Goal: Task Accomplishment & Management: Manage account settings

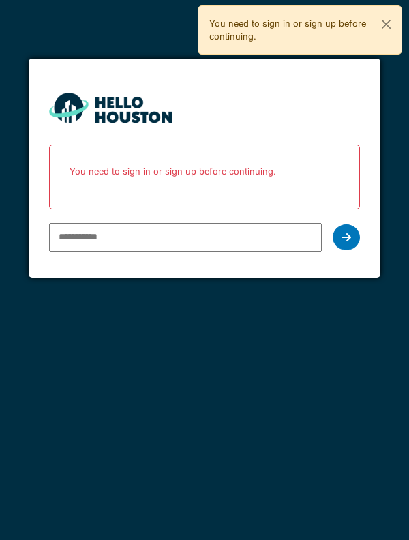
type input "**********"
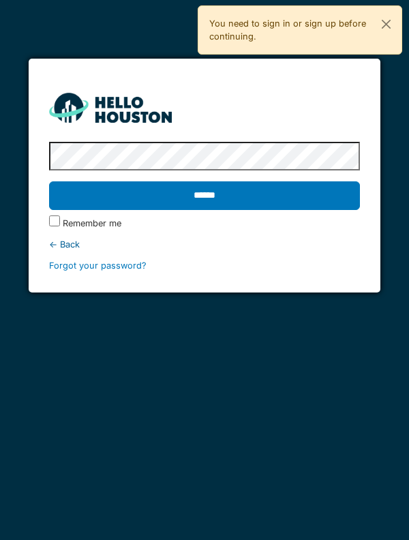
click at [192, 194] on input "******" at bounding box center [204, 195] width 311 height 29
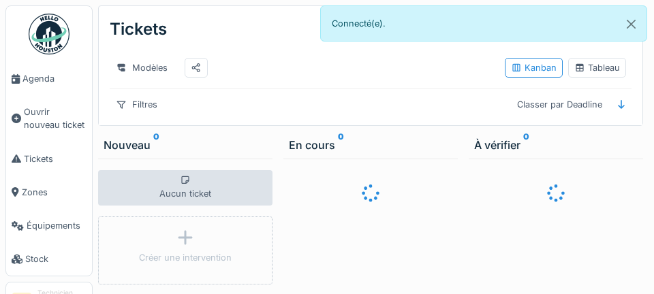
click at [40, 81] on span "Agenda" at bounding box center [54, 78] width 64 height 13
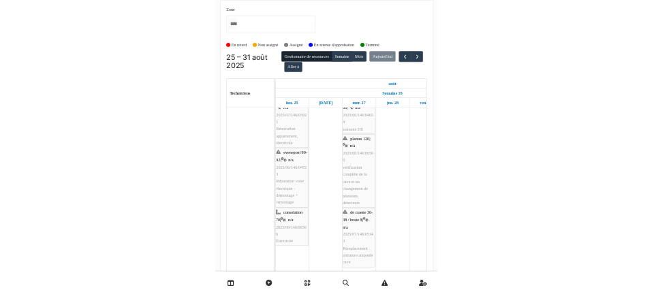
scroll to position [233, 0]
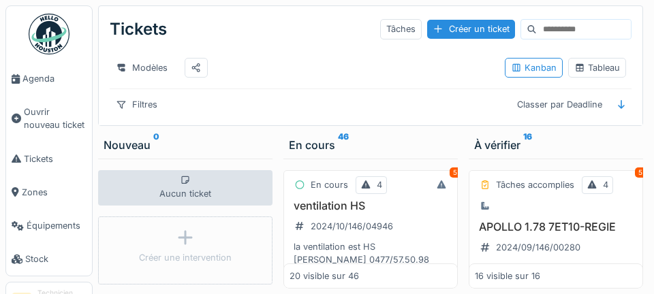
click at [41, 82] on span "Agenda" at bounding box center [54, 78] width 64 height 13
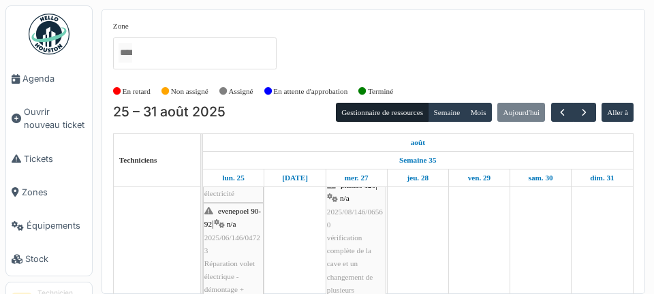
scroll to position [153, 0]
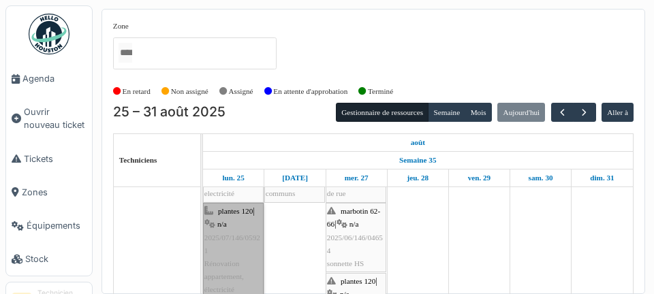
click at [246, 258] on link "plantes 120 | n/a 2025/07/146/05921 Rénovation appartement, électricité" at bounding box center [233, 250] width 61 height 95
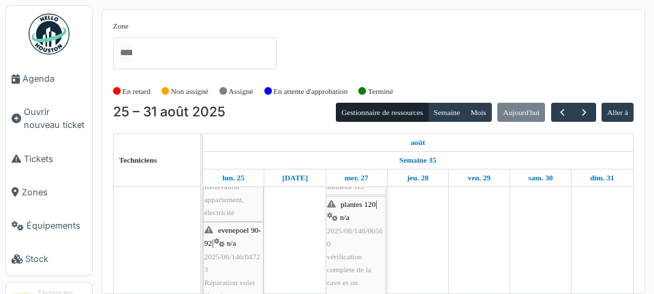
scroll to position [157, 0]
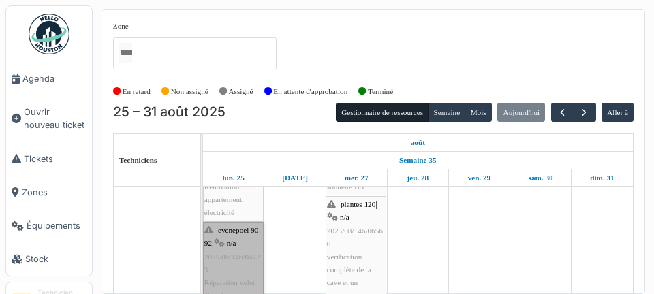
click at [240, 275] on link "evenepoel 90-92 | n/a 2025/06/146/04723 Réparation volet électrique - démontage…" at bounding box center [233, 276] width 61 height 109
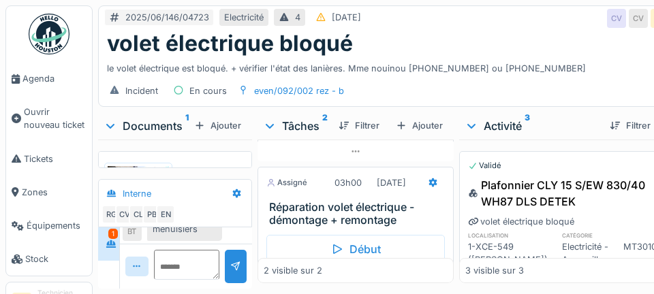
scroll to position [93, 0]
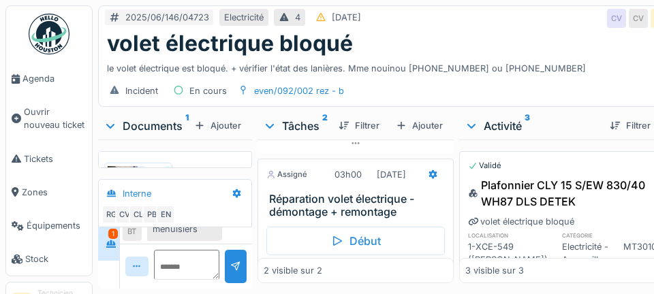
click at [347, 219] on h3 "Réparation volet électrique - démontage + remontage" at bounding box center [358, 206] width 179 height 26
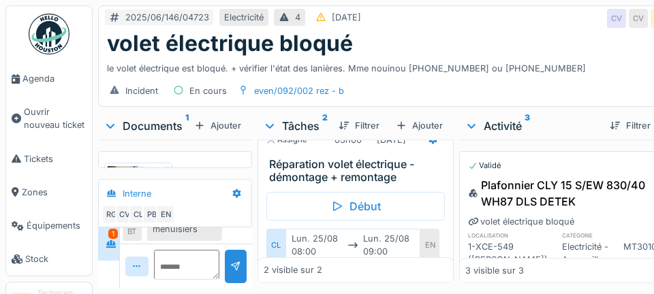
scroll to position [134, 0]
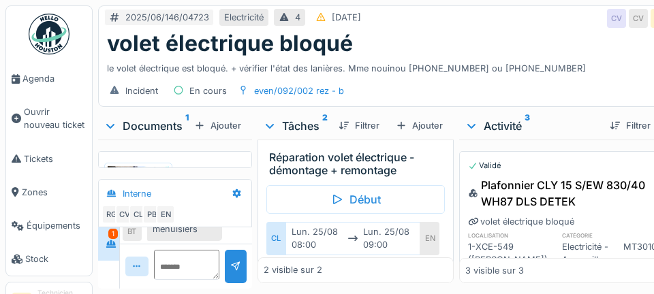
click at [35, 89] on link "Agenda" at bounding box center [49, 78] width 86 height 33
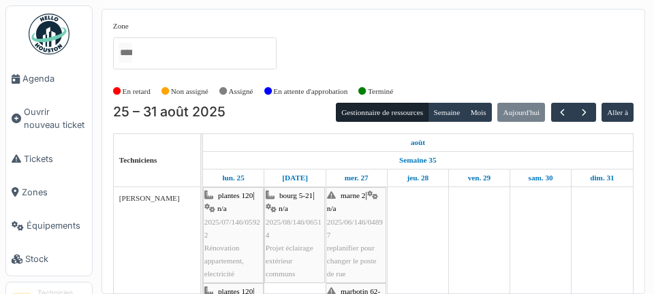
click at [43, 77] on span "Agenda" at bounding box center [54, 78] width 64 height 13
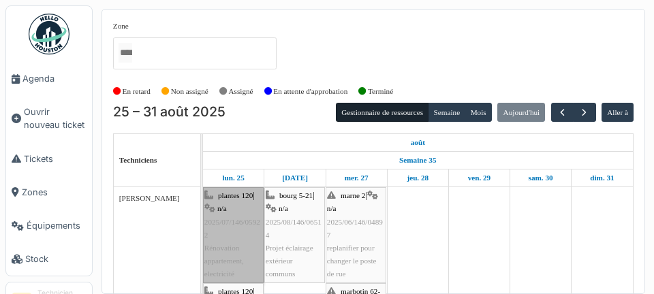
click at [224, 229] on link "plantes 120 | n/a 2025/07/146/05922 Rénovation appartement, electricité" at bounding box center [233, 234] width 61 height 95
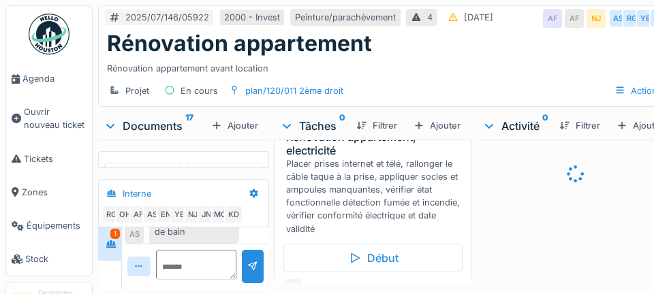
scroll to position [177, 0]
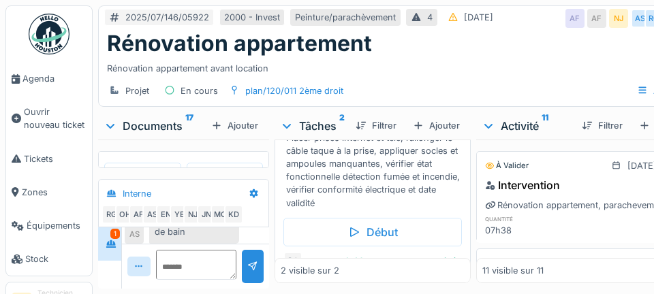
click at [373, 164] on div "Placer prises internet et télé, rallonger le câble taque à la prise, appliquer …" at bounding box center [375, 171] width 179 height 78
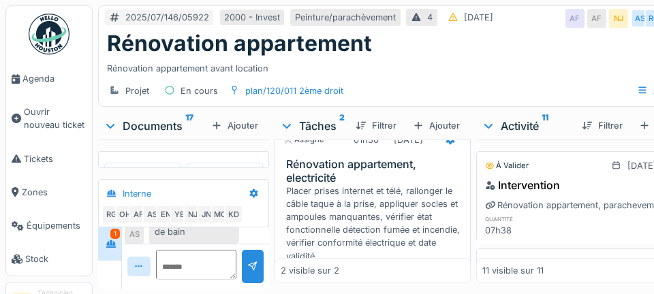
scroll to position [108, 0]
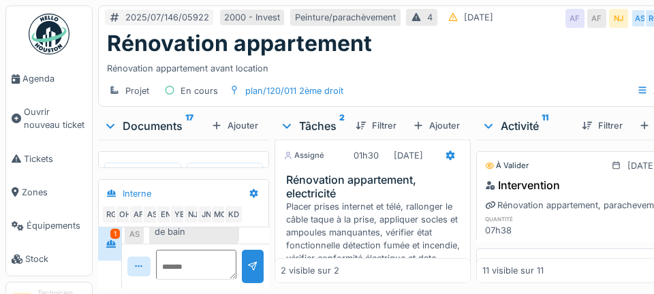
click at [374, 200] on div "Placer prises internet et télé, rallonger le câble taque à la prise, appliquer …" at bounding box center [375, 239] width 179 height 78
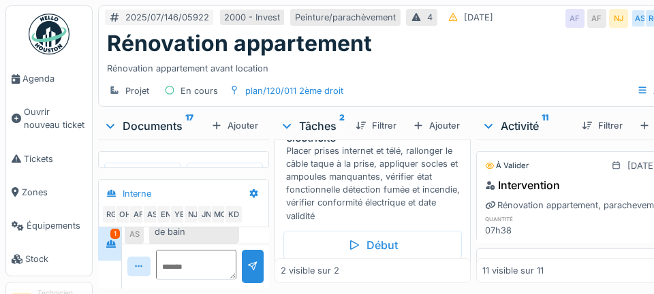
scroll to position [166, 0]
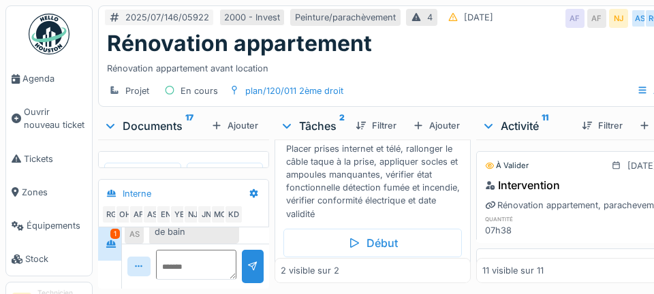
click at [349, 142] on div "Placer prises internet et télé, rallonger le câble taque à la prise, appliquer …" at bounding box center [375, 181] width 179 height 78
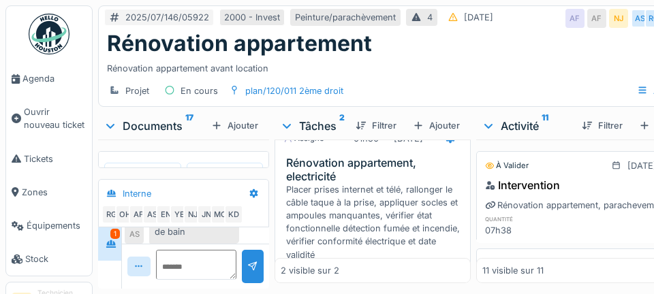
scroll to position [108, 0]
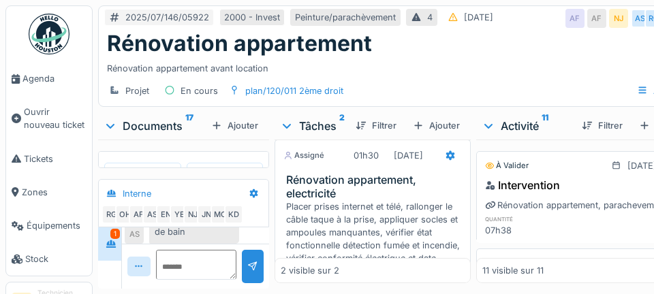
click at [346, 174] on h3 "Rénovation appartement, electricité" at bounding box center [375, 187] width 179 height 26
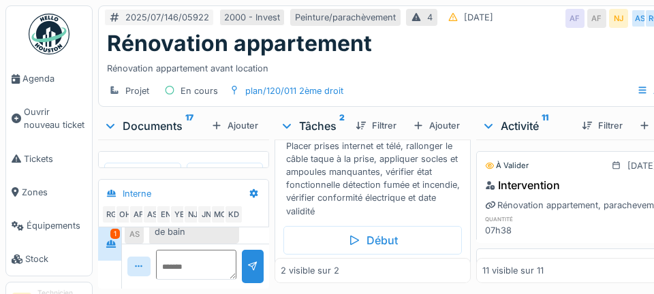
scroll to position [172, 0]
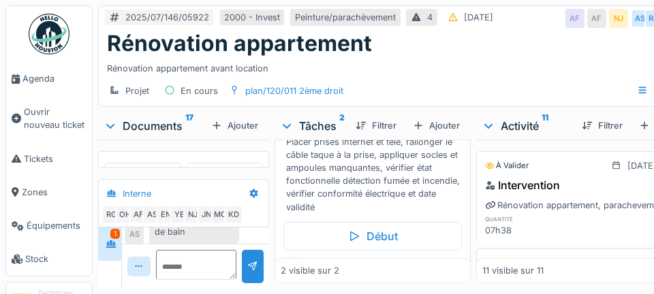
click at [284, 256] on div "RG" at bounding box center [293, 265] width 19 height 19
click at [234, 166] on img at bounding box center [225, 215] width 70 height 99
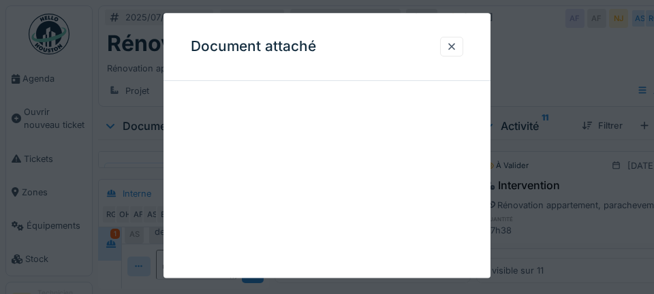
scroll to position [161, 0]
click at [456, 48] on div at bounding box center [451, 46] width 11 height 13
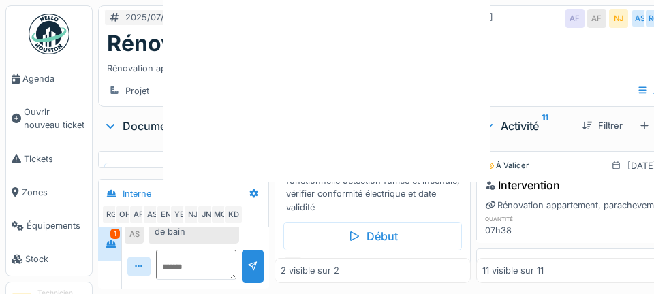
scroll to position [0, 0]
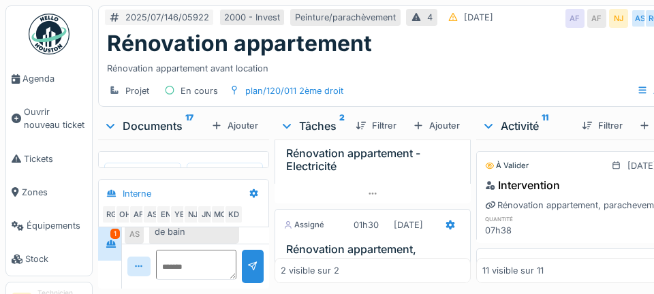
click at [357, 243] on h3 "Rénovation appartement, electricité" at bounding box center [375, 256] width 179 height 26
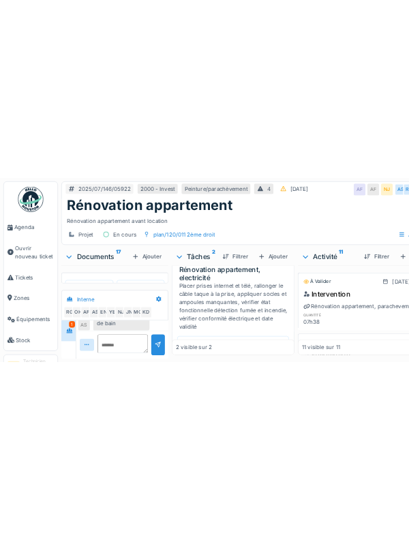
scroll to position [138, 0]
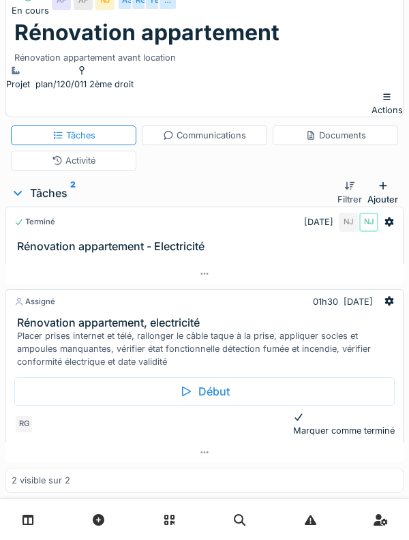
click at [284, 294] on div "Début" at bounding box center [204, 391] width 380 height 29
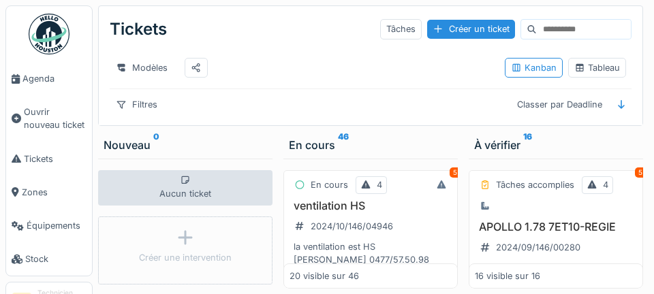
scroll to position [16, 0]
click at [34, 78] on span "Agenda" at bounding box center [54, 78] width 64 height 13
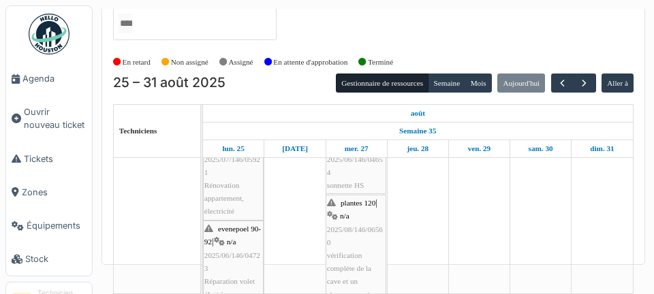
scroll to position [130, 0]
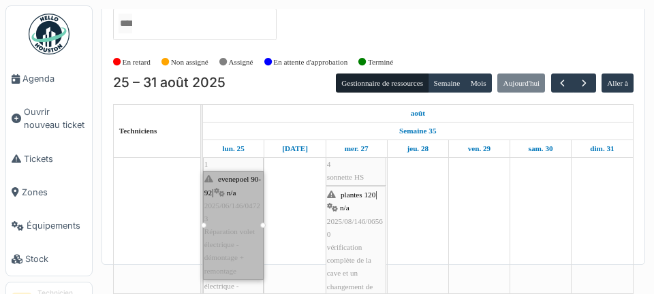
click at [155, 164] on div "[PERSON_NAME]" at bounding box center [157, 229] width 87 height 419
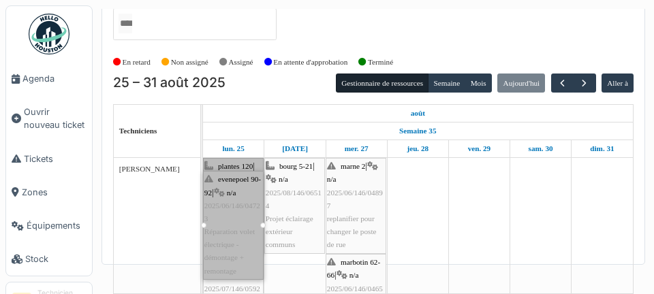
click at [228, 158] on link "plantes 120 | n/a 2025/07/146/05922 Rénovation appartement, electricité" at bounding box center [233, 205] width 61 height 95
click at [220, 158] on link "plantes 120 | n/a 2025/07/146/05922 Rénovation appartement, electricité" at bounding box center [233, 205] width 61 height 95
click at [229, 158] on link "plantes 120 | n/a 2025/07/146/05922 Rénovation appartement, electricité" at bounding box center [233, 205] width 61 height 95
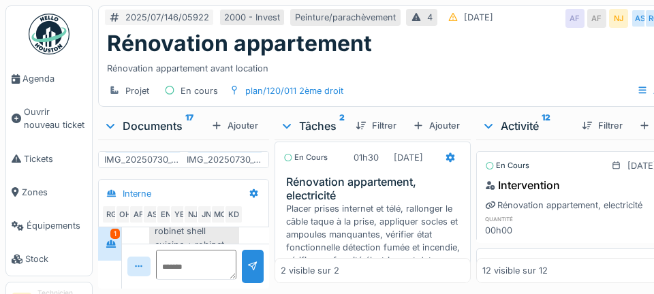
scroll to position [172, 0]
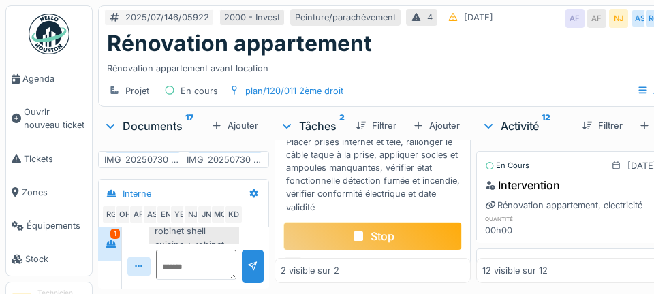
click at [305, 246] on div "Stop" at bounding box center [373, 236] width 179 height 29
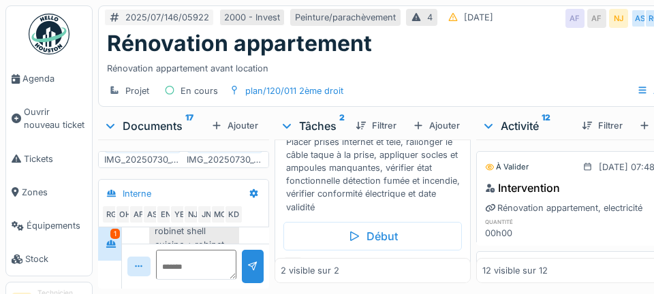
scroll to position [0, 0]
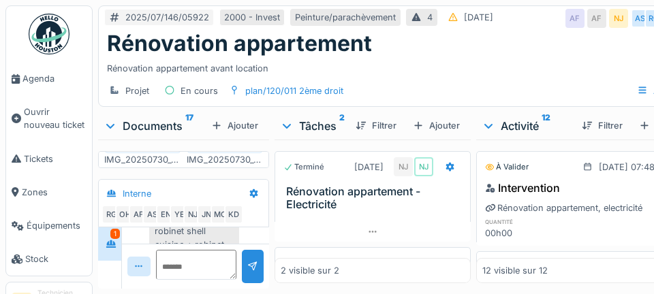
click at [414, 174] on div "NJ" at bounding box center [423, 166] width 19 height 19
click at [313, 228] on div at bounding box center [373, 232] width 196 height 20
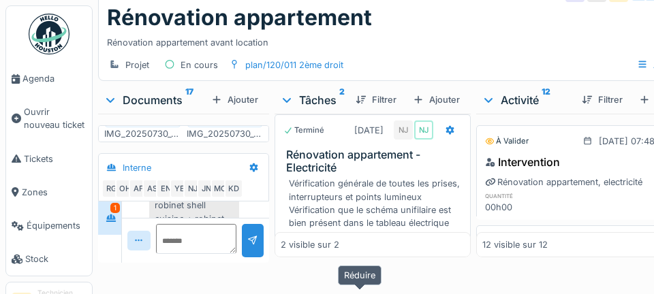
scroll to position [65, 0]
click at [303, 149] on h3 "Rénovation appartement - Electricité" at bounding box center [375, 162] width 179 height 26
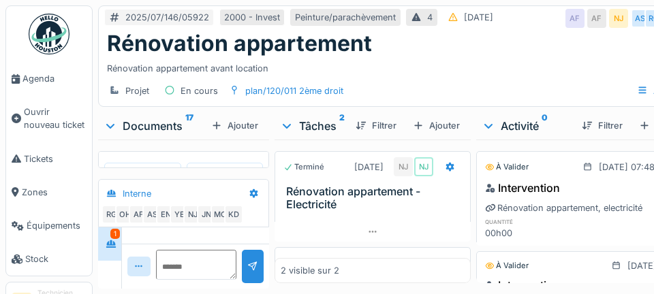
scroll to position [301, 0]
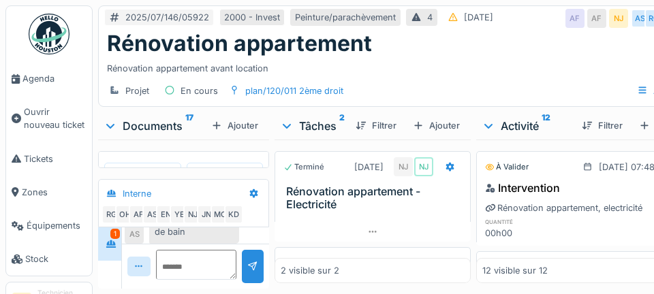
click at [570, 185] on div "Intervention RG" at bounding box center [586, 191] width 203 height 22
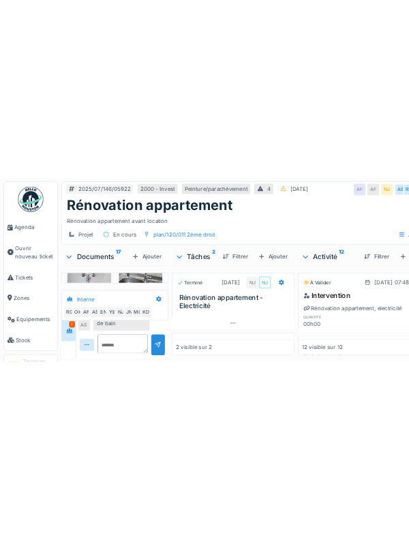
scroll to position [186, 0]
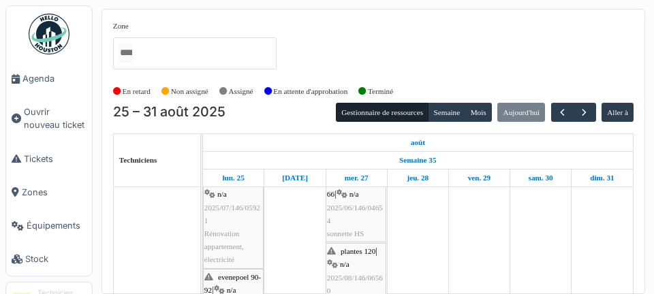
scroll to position [118, 0]
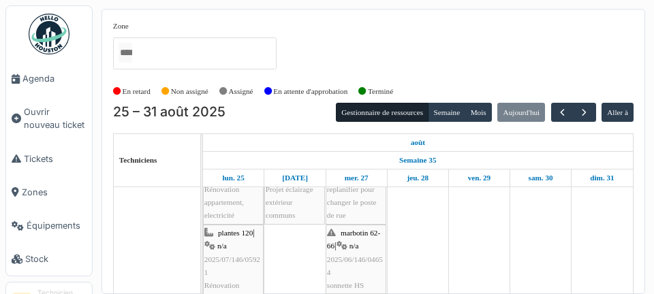
scroll to position [59, 0]
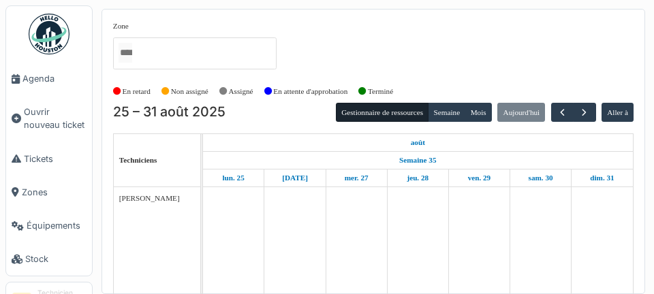
scroll to position [78, 0]
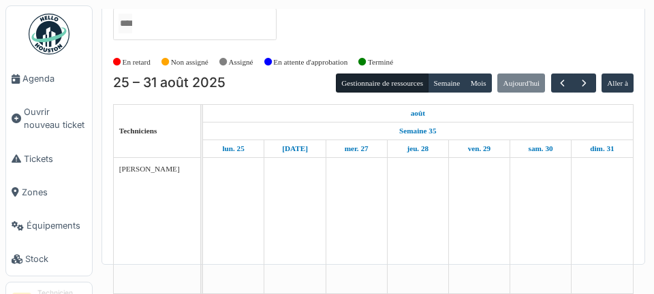
click at [38, 75] on span "Agenda" at bounding box center [54, 78] width 64 height 13
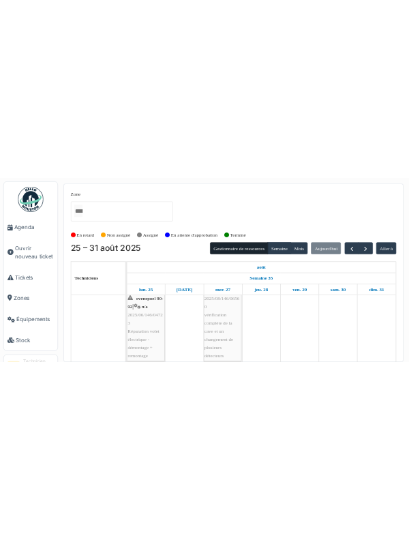
scroll to position [197, 0]
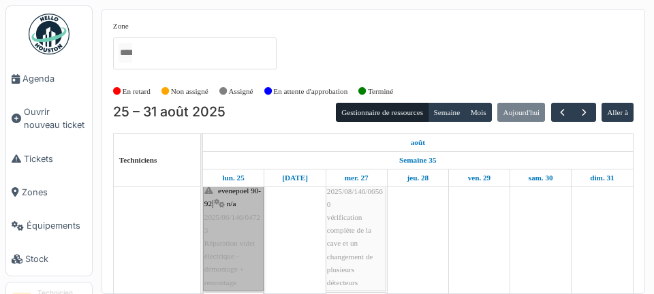
click at [229, 230] on link "evenepoel 90-92 | n/a 2025/06/146/04723 Réparation volet électrique - démontage…" at bounding box center [233, 237] width 61 height 109
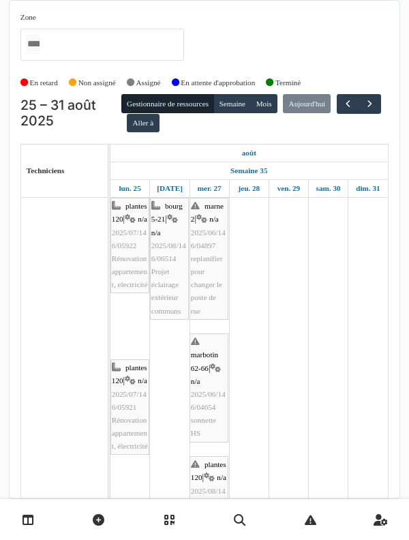
scroll to position [0, 0]
click at [76, 294] on div "[PERSON_NAME]" at bounding box center [64, 525] width 87 height 654
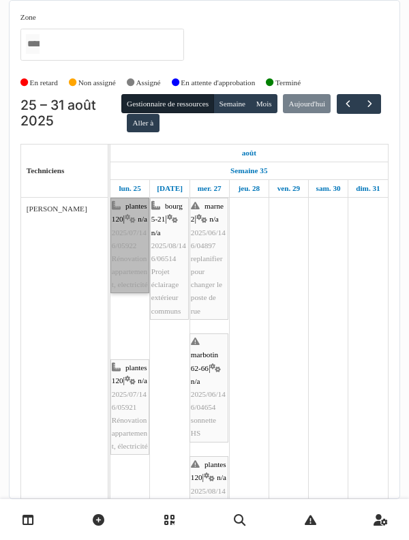
click at [130, 262] on link "plantes 120 | n/a 2025/07/146/05922 Rénovation appartement, electricité" at bounding box center [129, 245] width 39 height 95
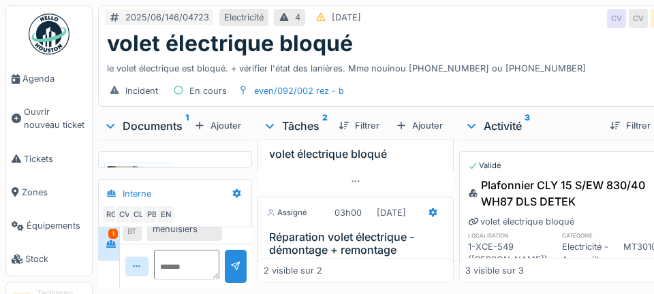
scroll to position [58, 0]
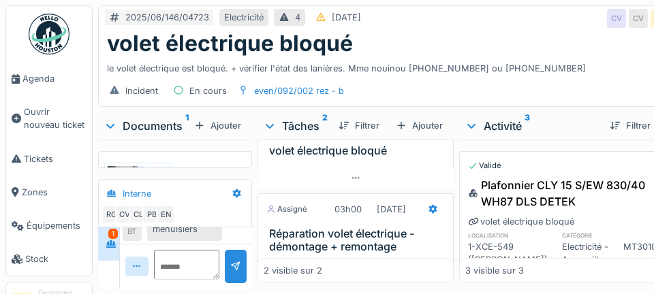
click at [377, 216] on div "[DATE]" at bounding box center [391, 209] width 29 height 13
click at [339, 253] on h3 "Réparation volet électrique - démontage + remontage" at bounding box center [358, 241] width 179 height 26
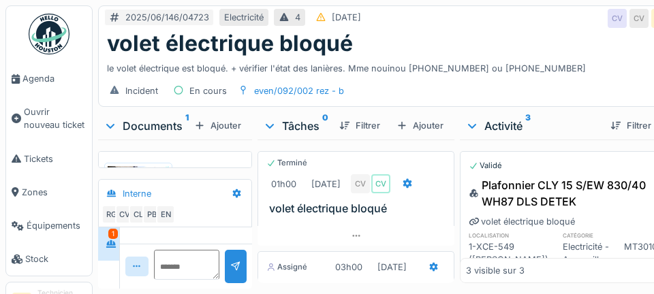
scroll to position [424, 0]
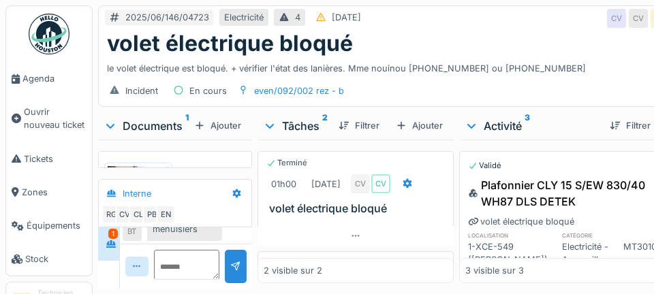
click at [372, 266] on div "[DATE]" at bounding box center [391, 267] width 39 height 17
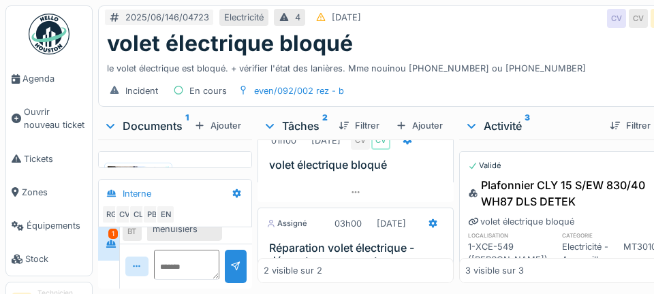
scroll to position [59, 0]
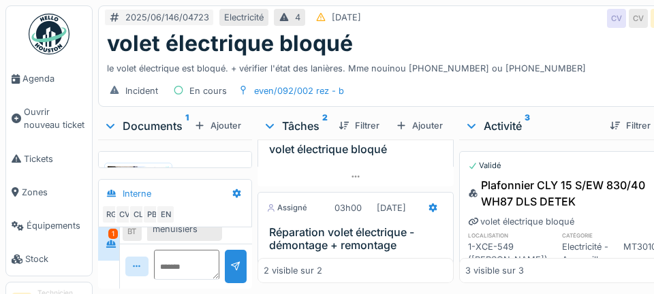
click at [324, 233] on h3 "Réparation volet électrique - démontage + remontage" at bounding box center [358, 239] width 179 height 26
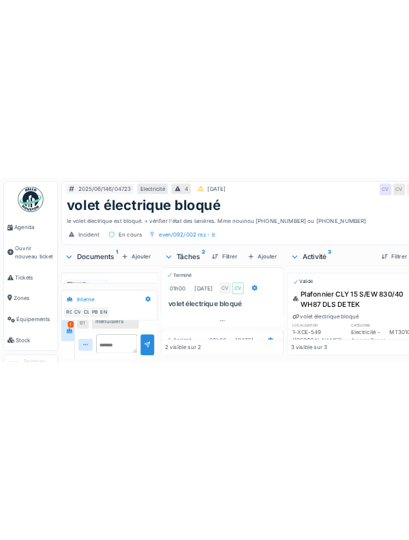
scroll to position [0, 0]
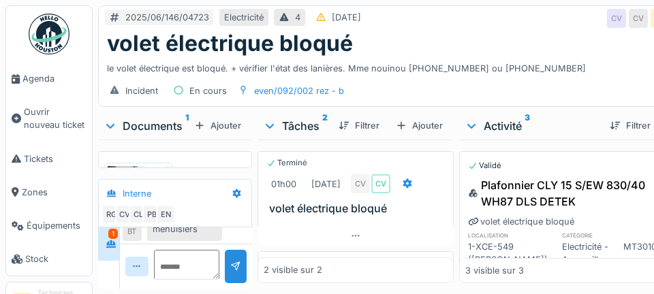
click at [302, 262] on div "Assigné" at bounding box center [287, 268] width 41 height 12
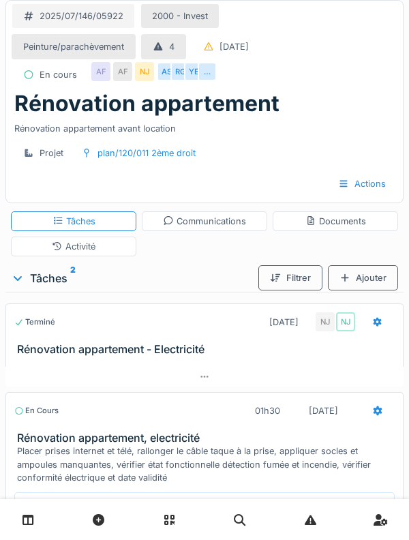
click at [46, 241] on div "Activité" at bounding box center [73, 247] width 125 height 20
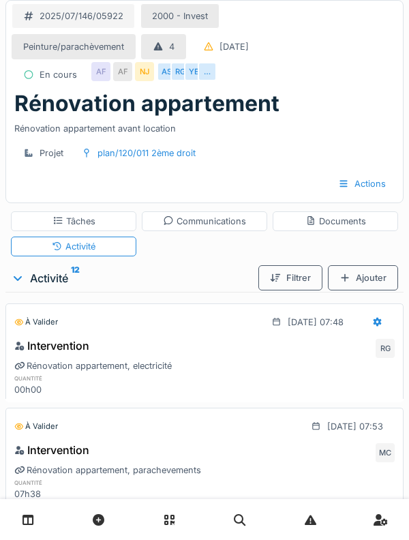
click at [37, 215] on div "Tâches" at bounding box center [73, 221] width 125 height 20
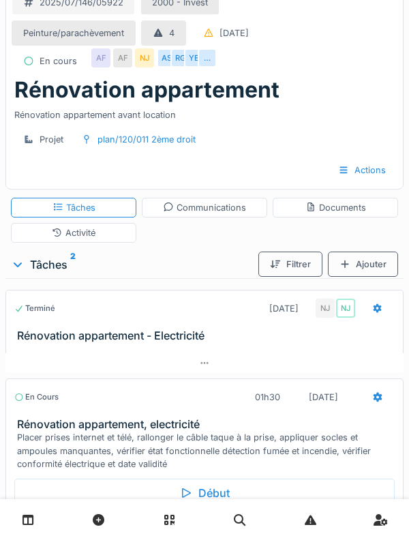
scroll to position [77, 0]
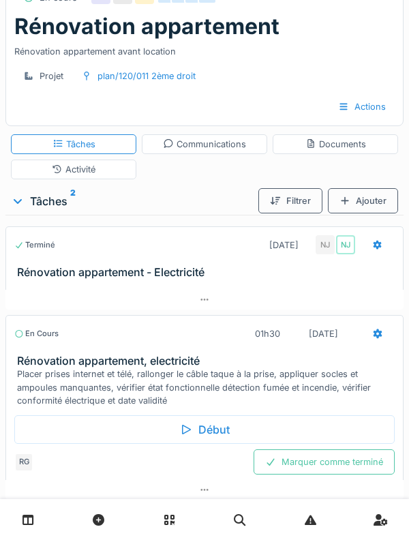
click at [44, 419] on div "Début" at bounding box center [204, 429] width 380 height 29
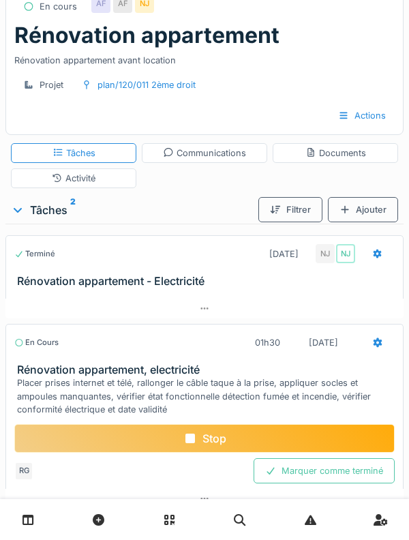
scroll to position [0, 0]
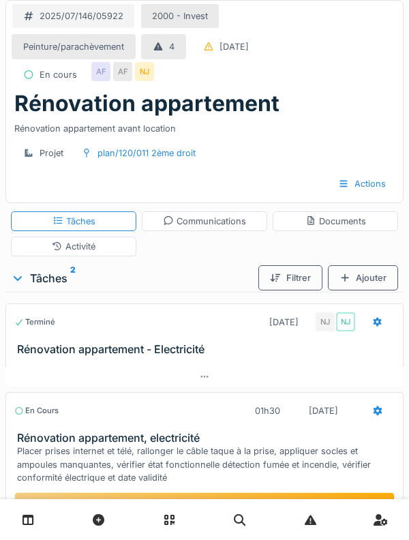
click at [103, 76] on div "AF" at bounding box center [100, 71] width 19 height 19
click at [320, 422] on div "25/08/2025" at bounding box center [323, 410] width 52 height 25
click at [311, 443] on h3 "Rénovation appartement, electricité" at bounding box center [207, 437] width 380 height 13
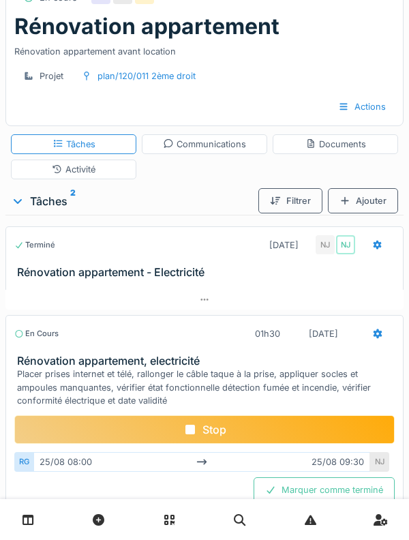
scroll to position [105, 0]
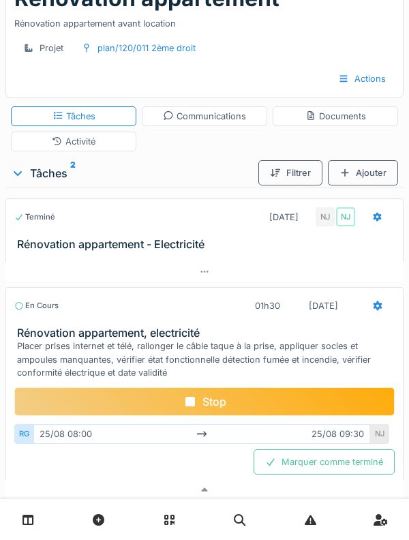
click at [388, 438] on div "NJ" at bounding box center [379, 434] width 19 height 20
click at [49, 331] on h3 "Rénovation appartement, electricité" at bounding box center [207, 332] width 380 height 13
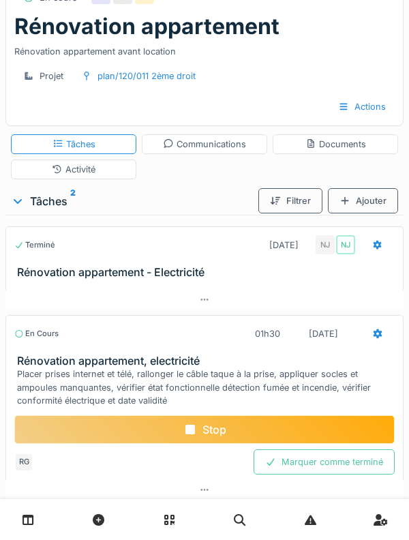
click at [35, 166] on div "Activité" at bounding box center [73, 169] width 125 height 20
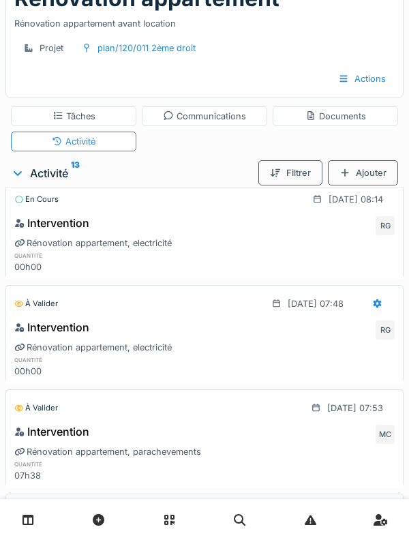
scroll to position [0, 0]
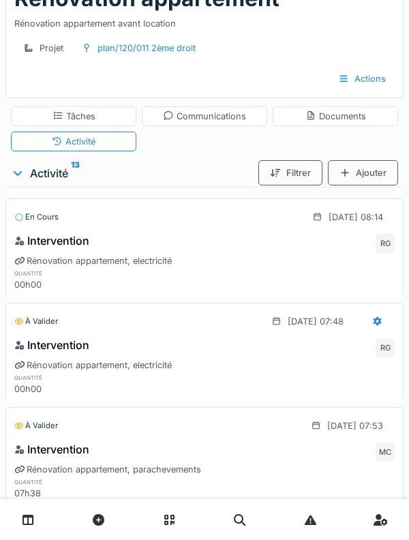
click at [374, 319] on icon at bounding box center [378, 321] width 9 height 10
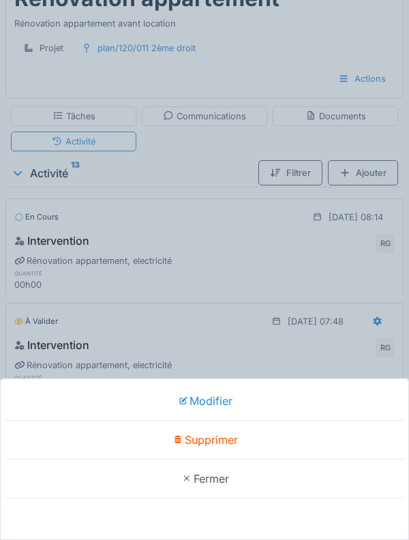
click at [298, 459] on div "Supprimer" at bounding box center [204, 440] width 402 height 39
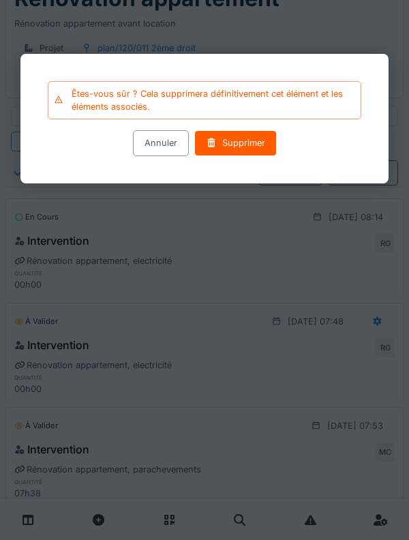
click at [252, 156] on div "Supprimer" at bounding box center [235, 143] width 82 height 25
click at [242, 151] on div "Supprimer" at bounding box center [235, 143] width 82 height 25
click at [254, 156] on div "Supprimer" at bounding box center [235, 143] width 82 height 25
click at [245, 144] on div at bounding box center [204, 270] width 409 height 540
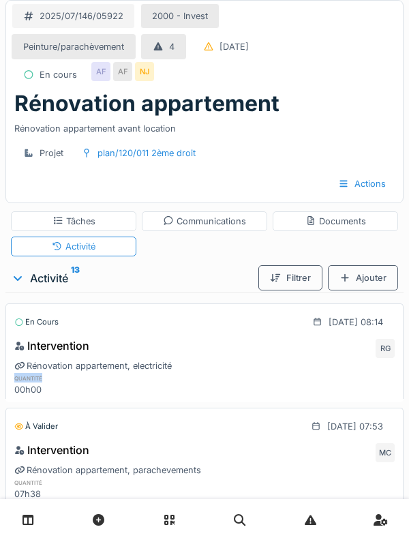
click at [357, 110] on div "Rénovation appartement" at bounding box center [204, 104] width 380 height 26
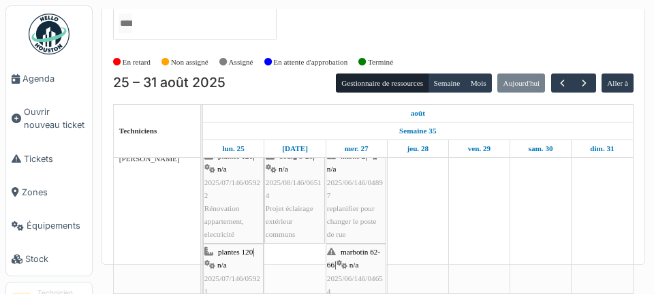
scroll to position [2, 0]
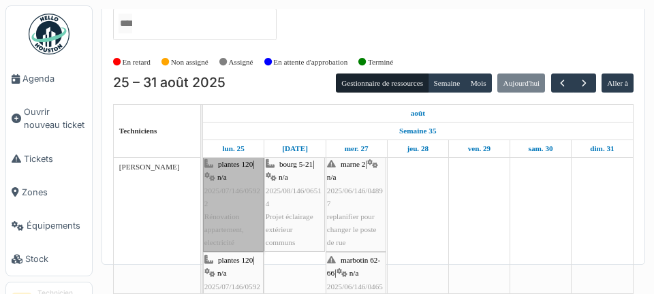
click at [217, 166] on link "plantes 120 | n/a 2025/07/146/05922 Rénovation appartement, electricité" at bounding box center [233, 203] width 61 height 95
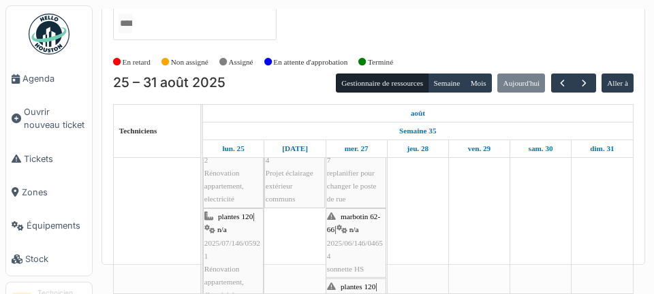
scroll to position [46, 0]
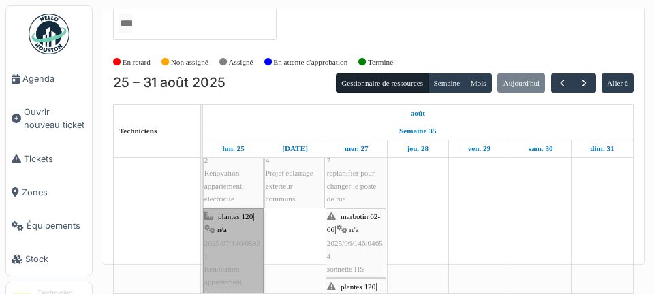
click at [224, 209] on link "plantes 120 | n/a 2025/07/146/05921 Rénovation appartement, électricité" at bounding box center [233, 256] width 61 height 95
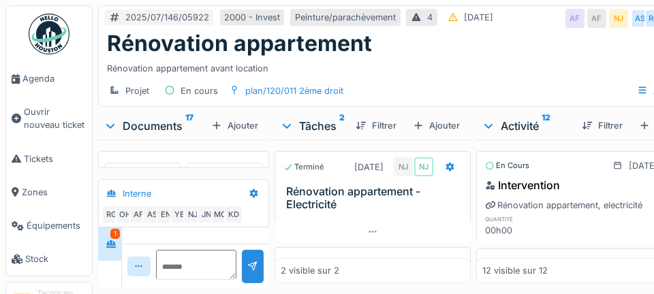
scroll to position [301, 0]
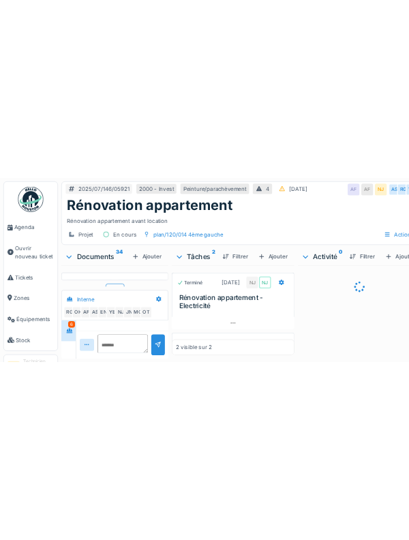
scroll to position [1358, 0]
